Goal: Find contact information: Find contact information

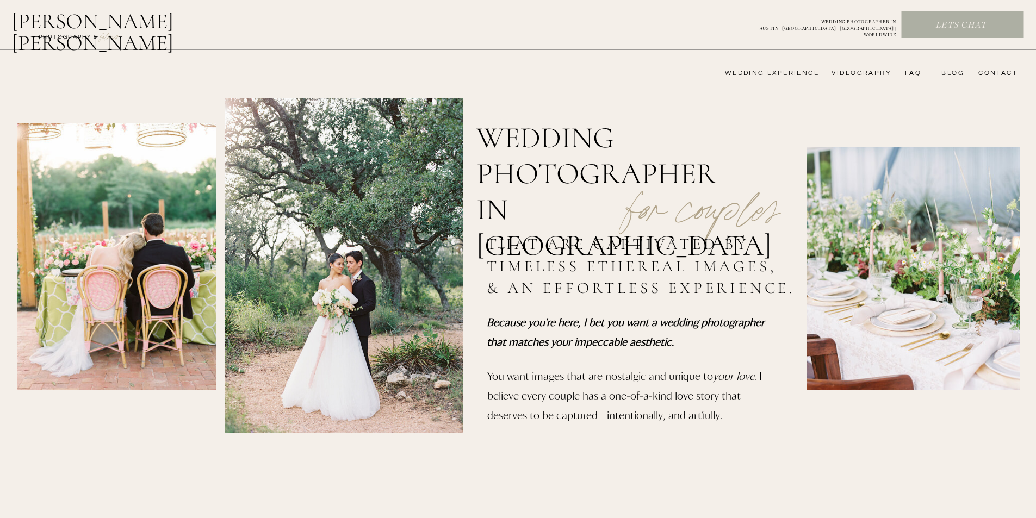
click at [841, 71] on nav "videography" at bounding box center [859, 73] width 63 height 9
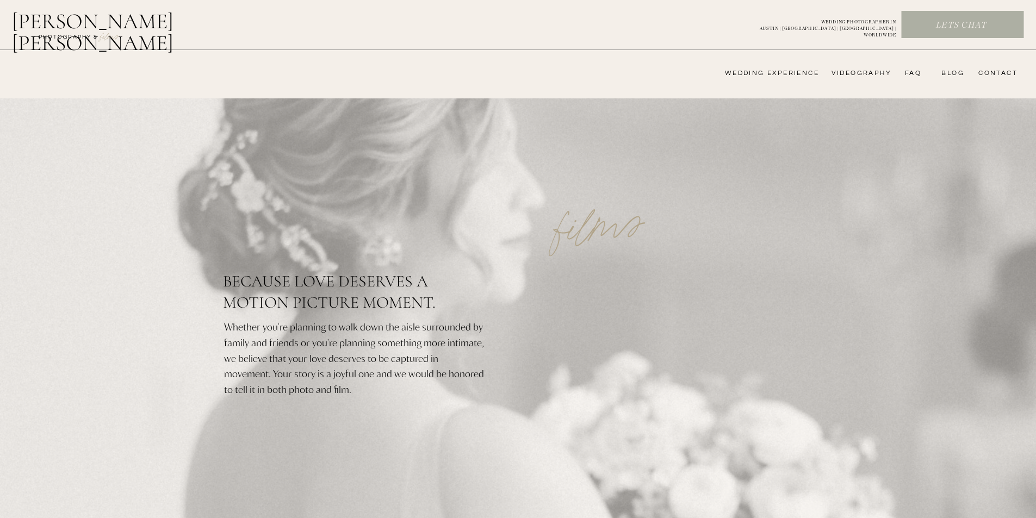
click at [996, 71] on nav "CONTACT" at bounding box center [996, 73] width 42 height 9
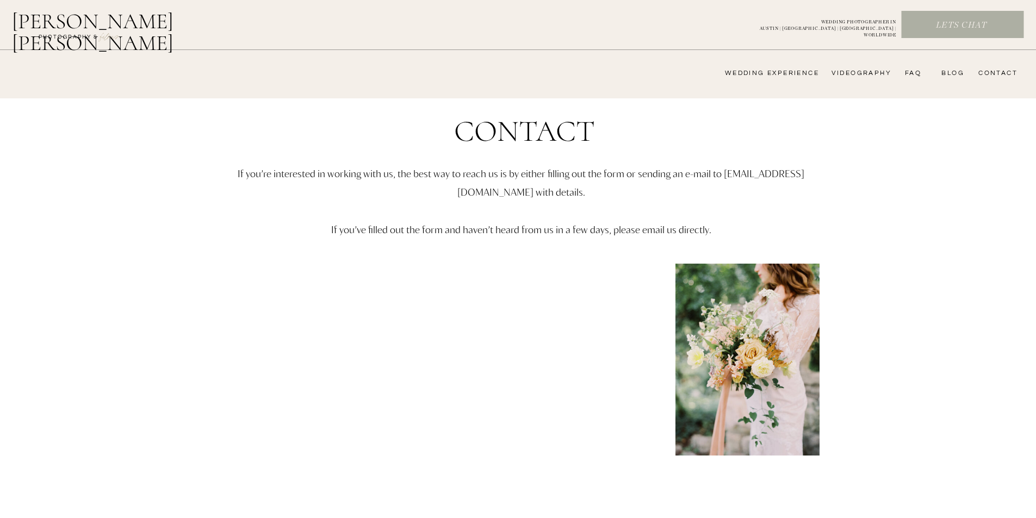
click at [993, 73] on nav "CONTACT" at bounding box center [996, 73] width 42 height 9
